Goal: Check status

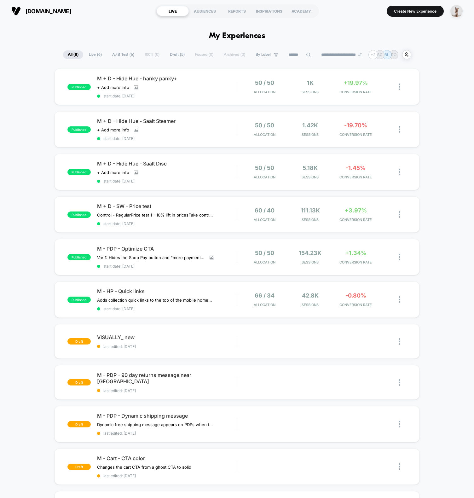
click at [18, 222] on div "published M + D - Hide Hue - hanky panky+ Click to view images Click to edit ex…" at bounding box center [237, 314] width 474 height 490
click at [193, 223] on span "start date: [DATE]" at bounding box center [167, 223] width 140 height 5
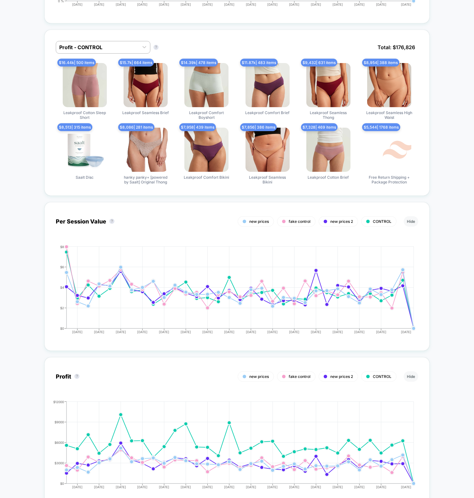
scroll to position [540, 0]
